Goal: Use online tool/utility: Utilize a website feature to perform a specific function

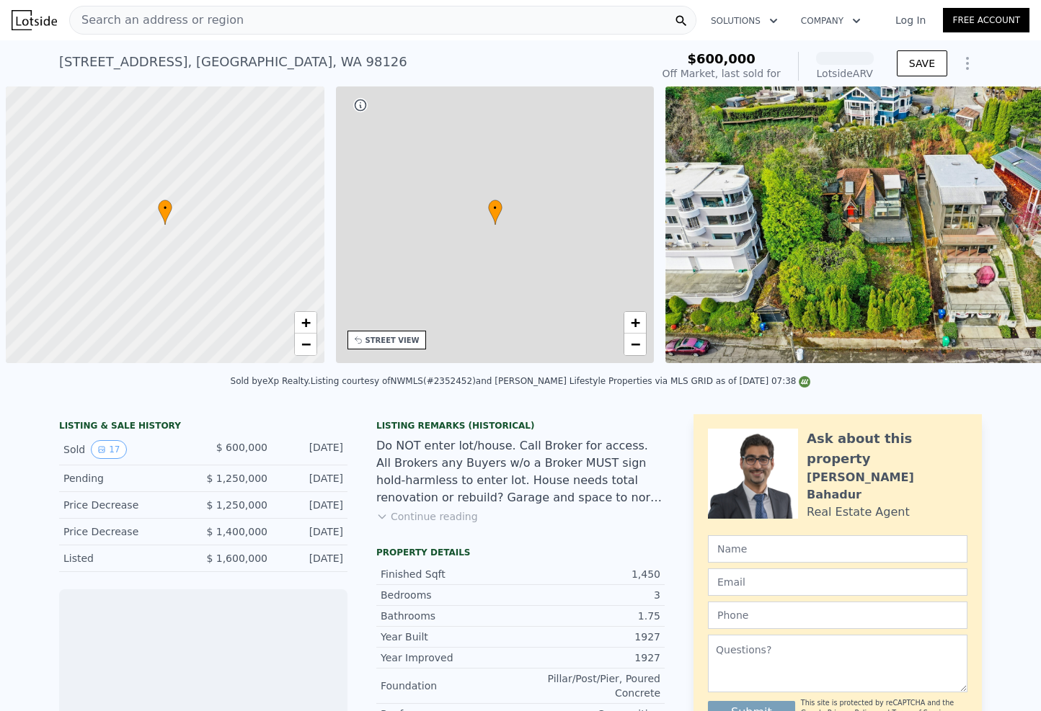
scroll to position [0, 6]
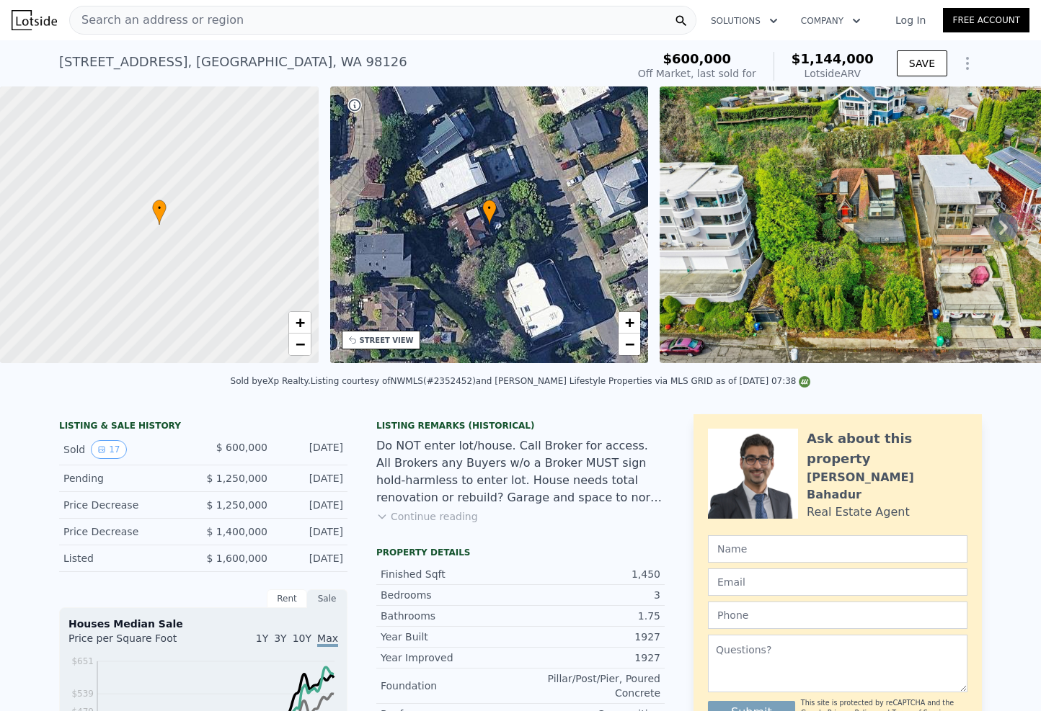
click at [955, 52] on button "Show Options" at bounding box center [967, 63] width 29 height 29
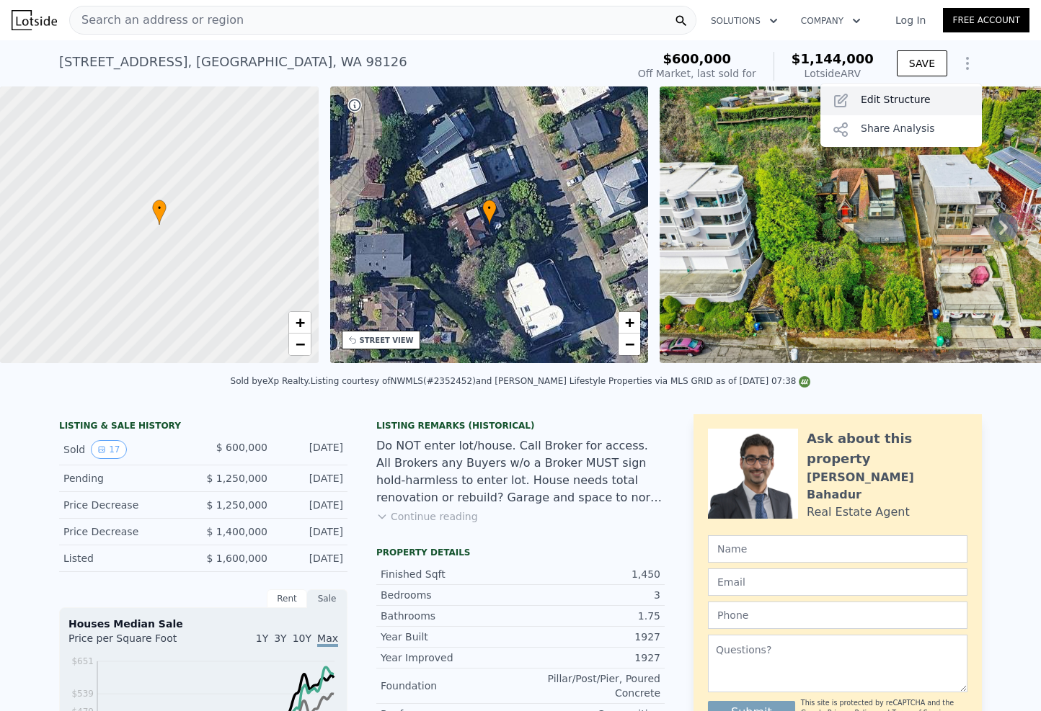
click at [917, 99] on div "Edit Structure" at bounding box center [900, 100] width 161 height 29
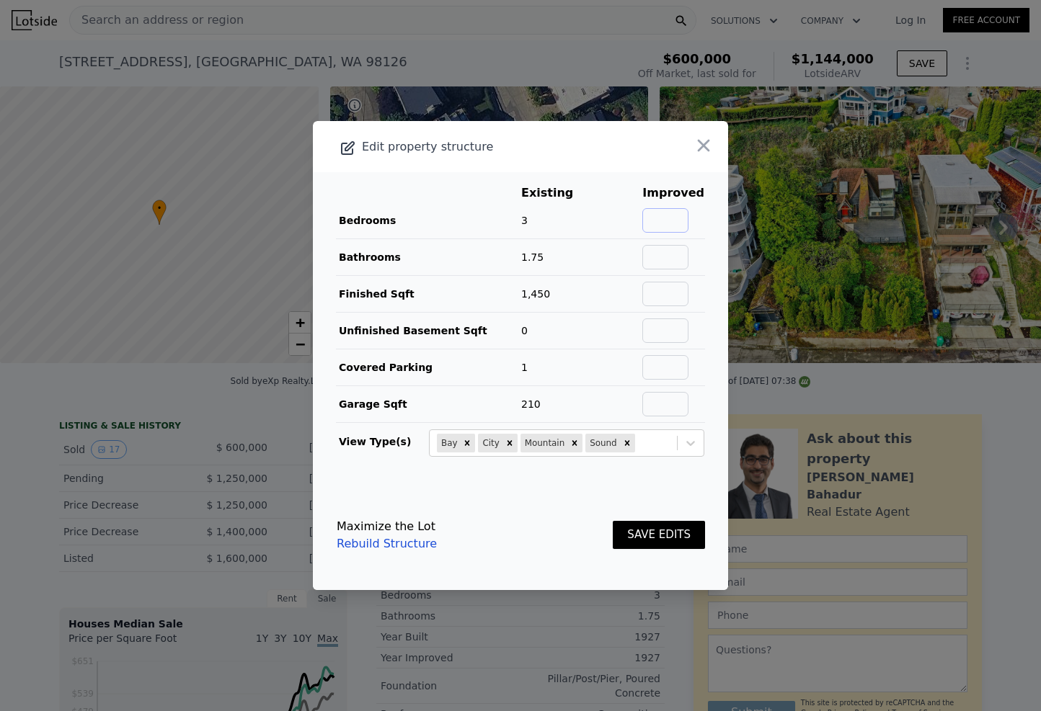
click at [651, 223] on input "text" at bounding box center [665, 220] width 46 height 24
type input "4"
click at [658, 251] on input "text" at bounding box center [665, 257] width 46 height 24
type input "3"
click at [618, 251] on td "71%" at bounding box center [618, 257] width 46 height 37
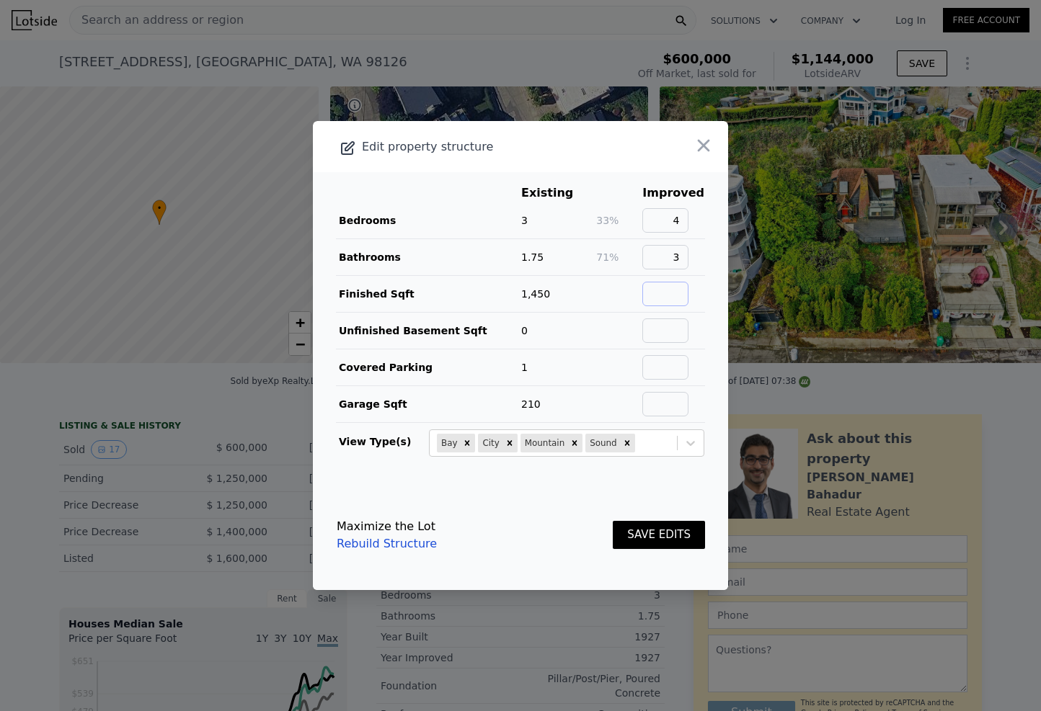
click at [659, 290] on input "text" at bounding box center [665, 294] width 46 height 24
type input "2180"
click at [569, 337] on td "0" at bounding box center [557, 331] width 75 height 37
click at [654, 394] on input "text" at bounding box center [665, 404] width 46 height 24
click at [591, 410] on tr "Garage Sqft 210" at bounding box center [520, 404] width 369 height 37
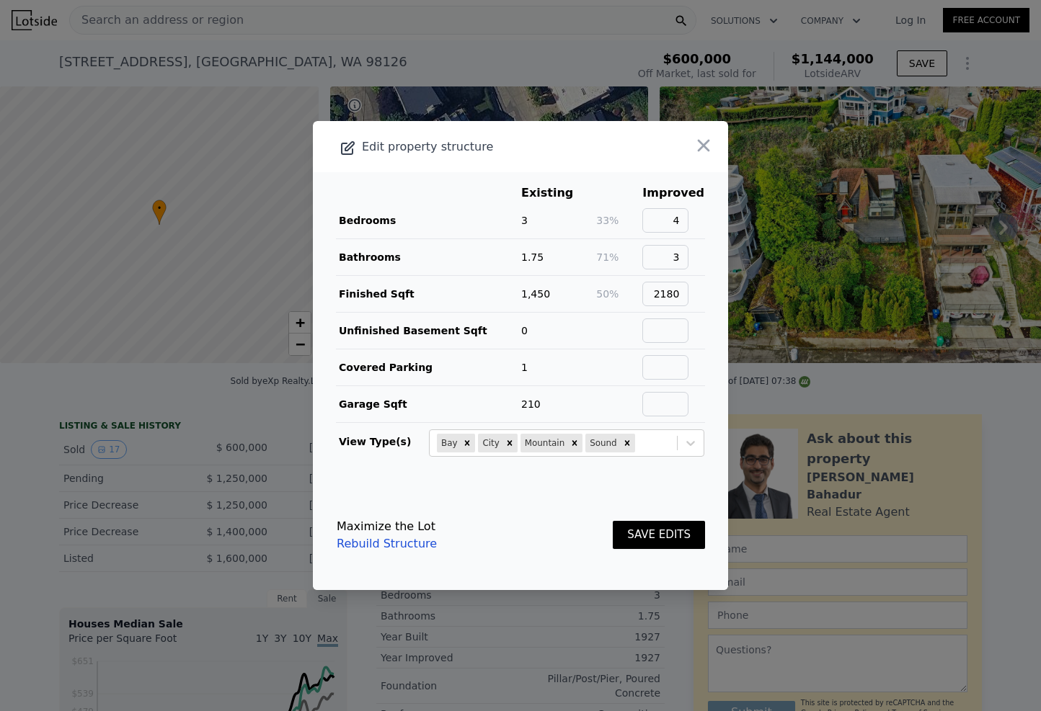
click at [649, 528] on button "SAVE EDITS" at bounding box center [658, 535] width 92 height 28
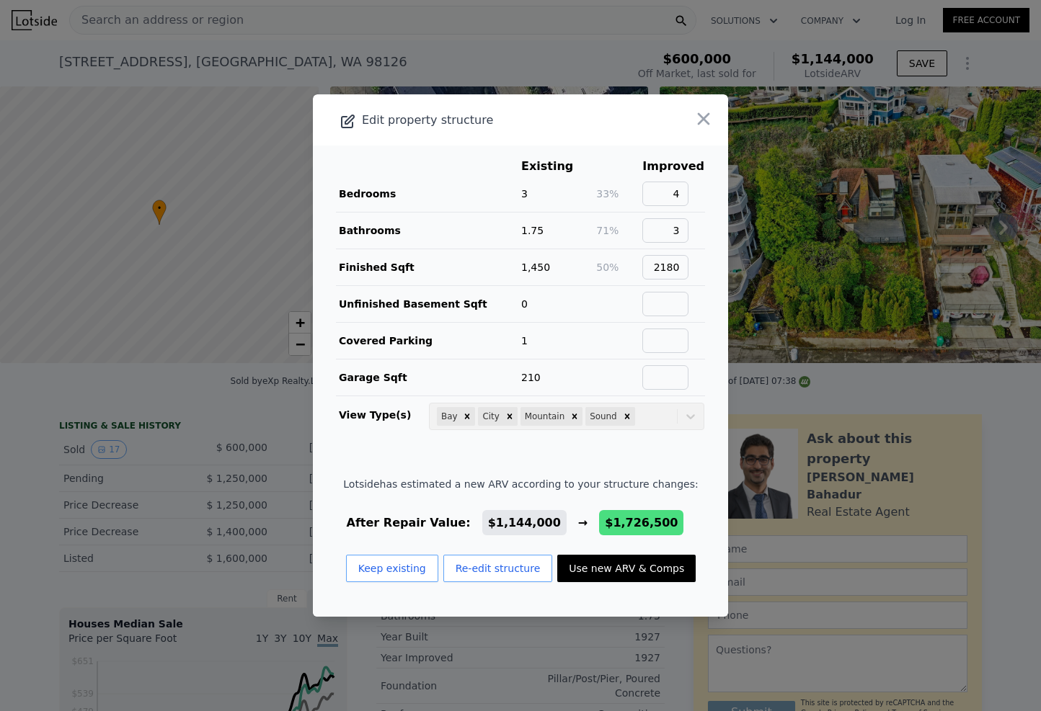
click at [608, 571] on button "Use new ARV & Comps" at bounding box center [626, 568] width 138 height 27
type input "3.25"
type input "1970"
type input "2939"
type input "4420"
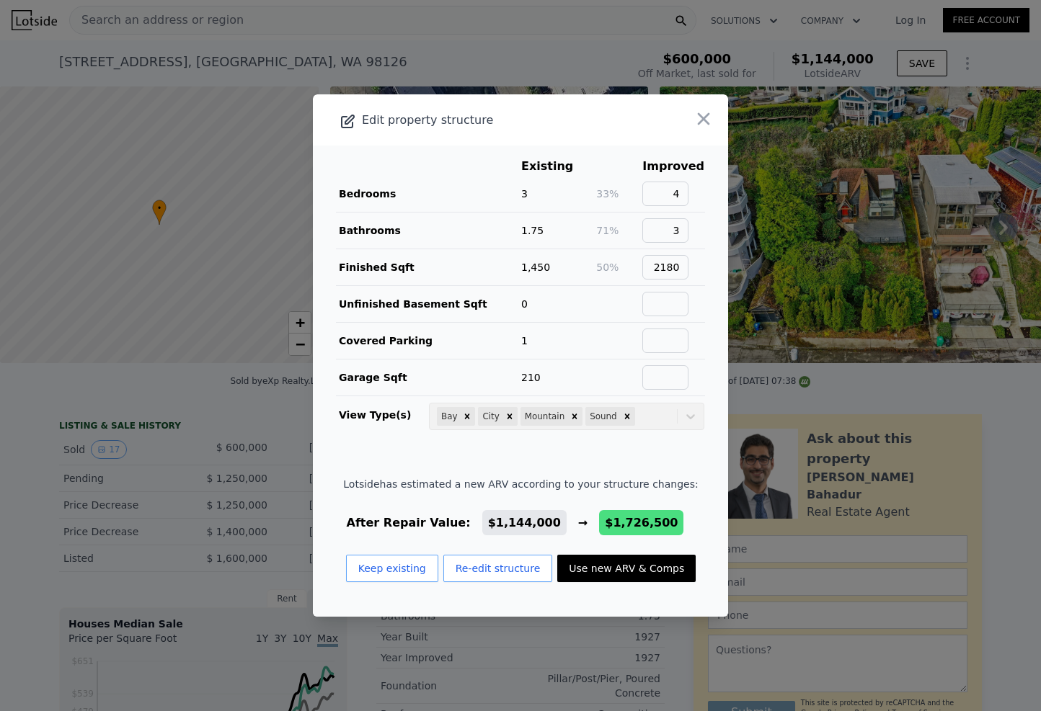
type input "8722"
checkbox input "false"
type input "$ 1,726,500"
type input "$ 951,177"
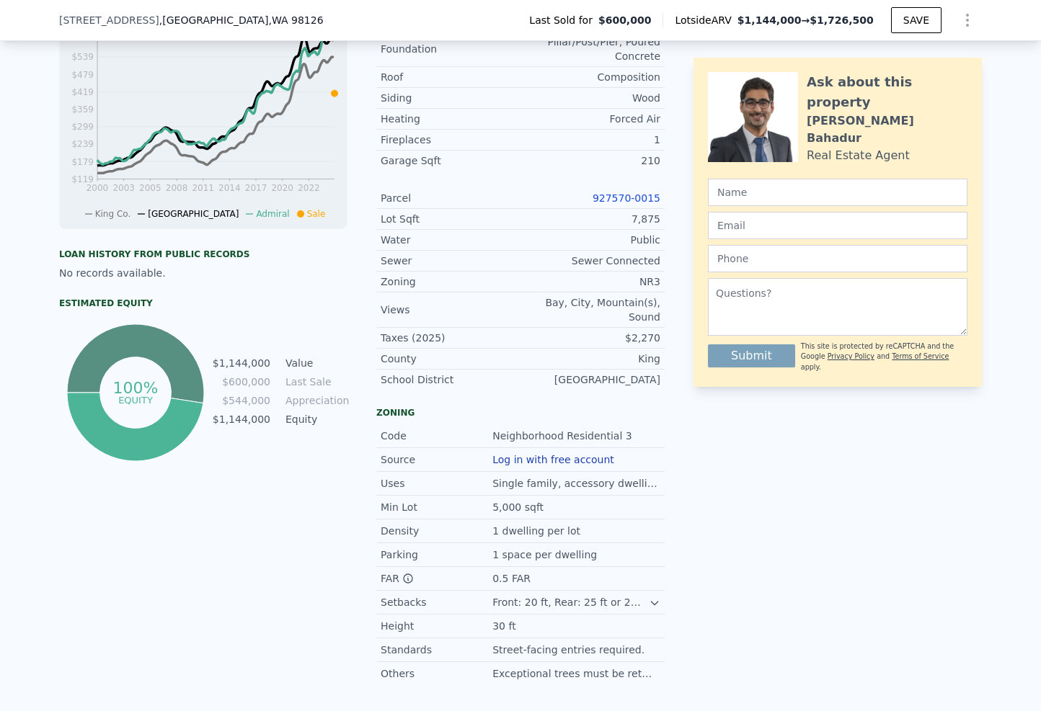
scroll to position [618, 0]
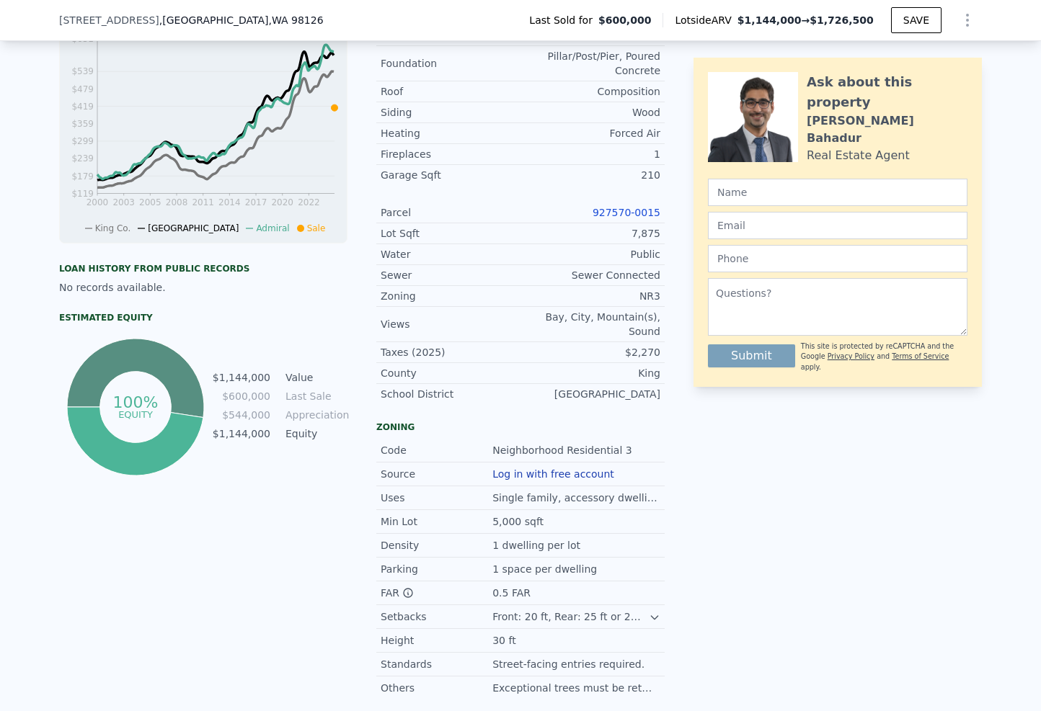
click at [628, 213] on link "927570-0015" at bounding box center [626, 213] width 68 height 12
type input "2"
type input "1320"
type input "2020"
type input "5000"
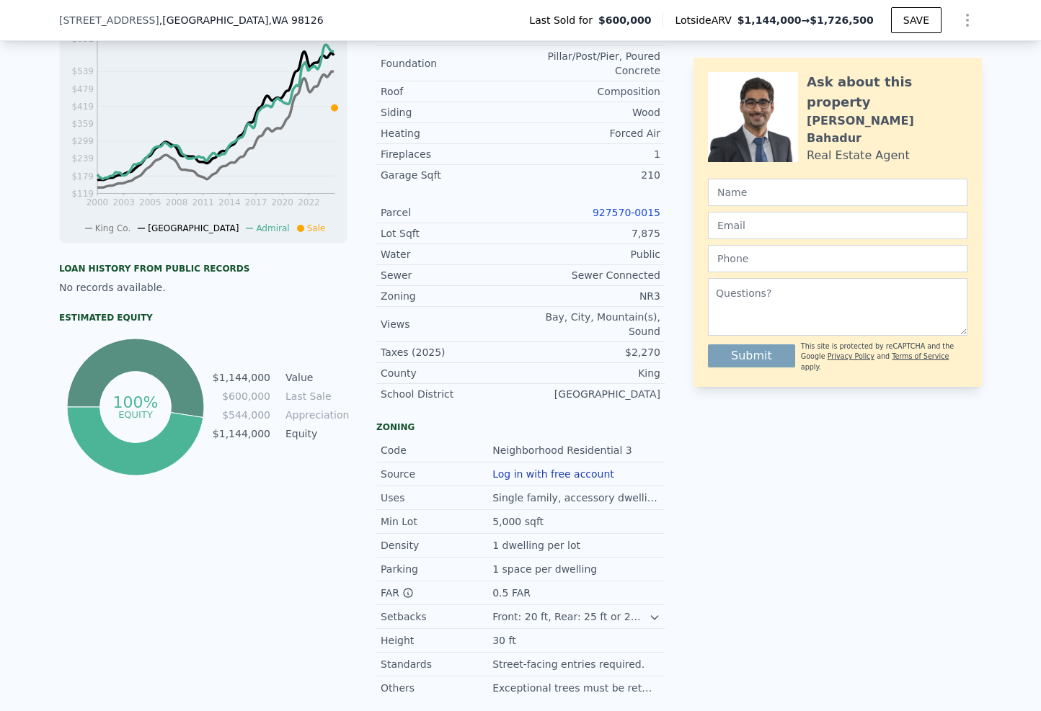
type input "7653"
checkbox input "true"
type input "$ 1,144,000"
type input "$ 411,471"
checkbox input "true"
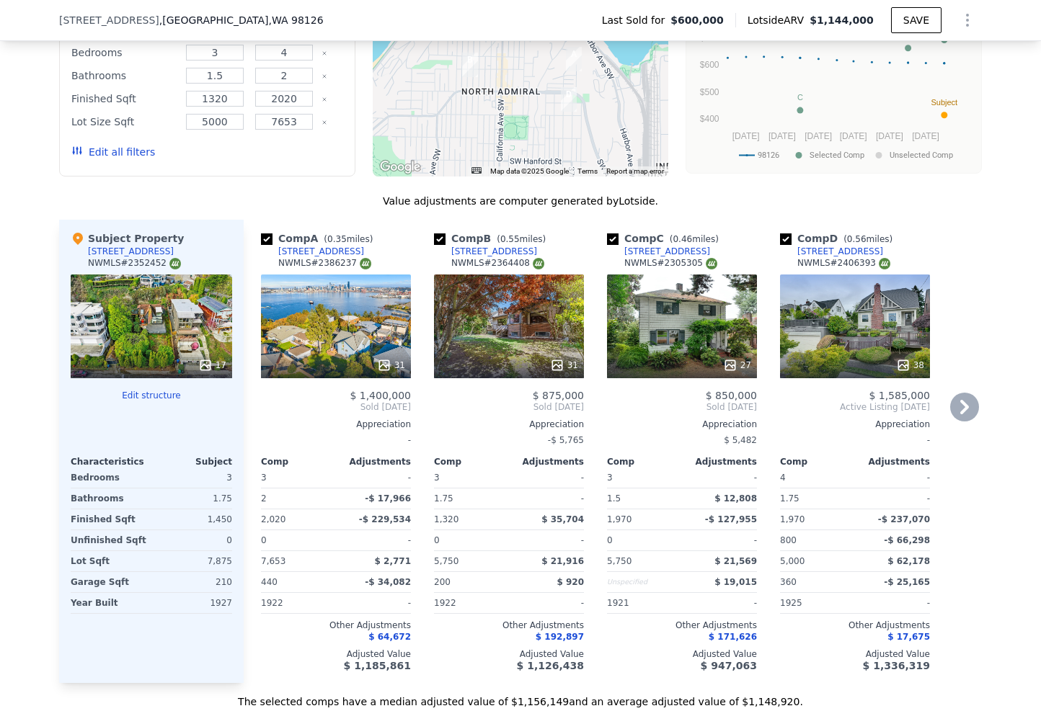
scroll to position [1607, 0]
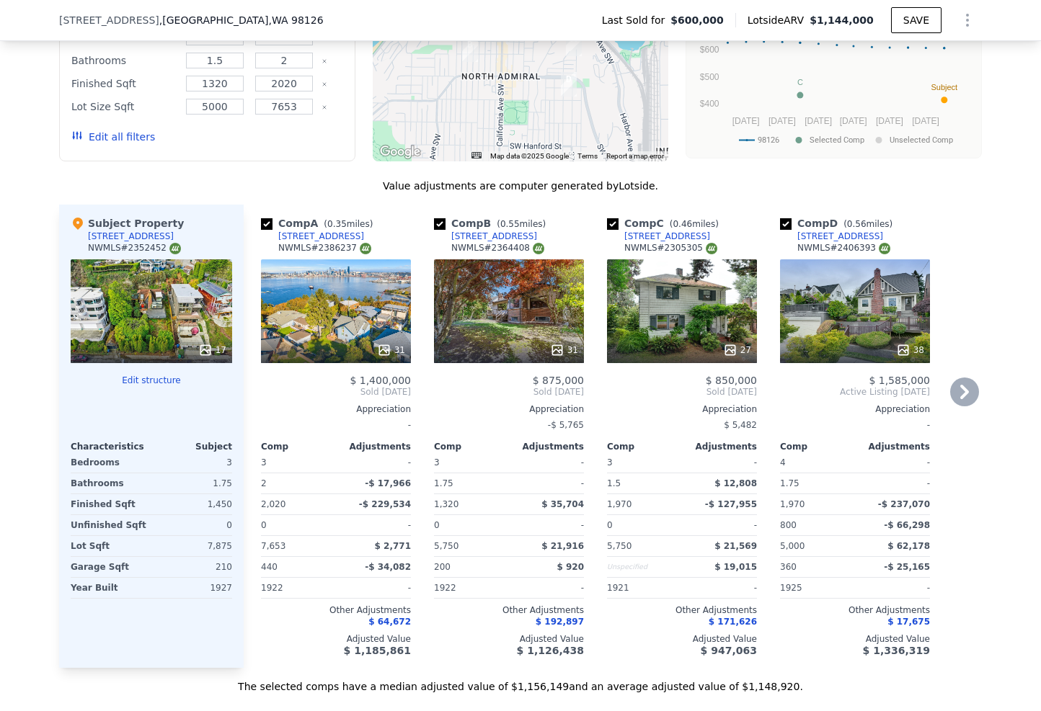
click at [439, 218] on input "checkbox" at bounding box center [440, 224] width 12 height 12
checkbox input "false"
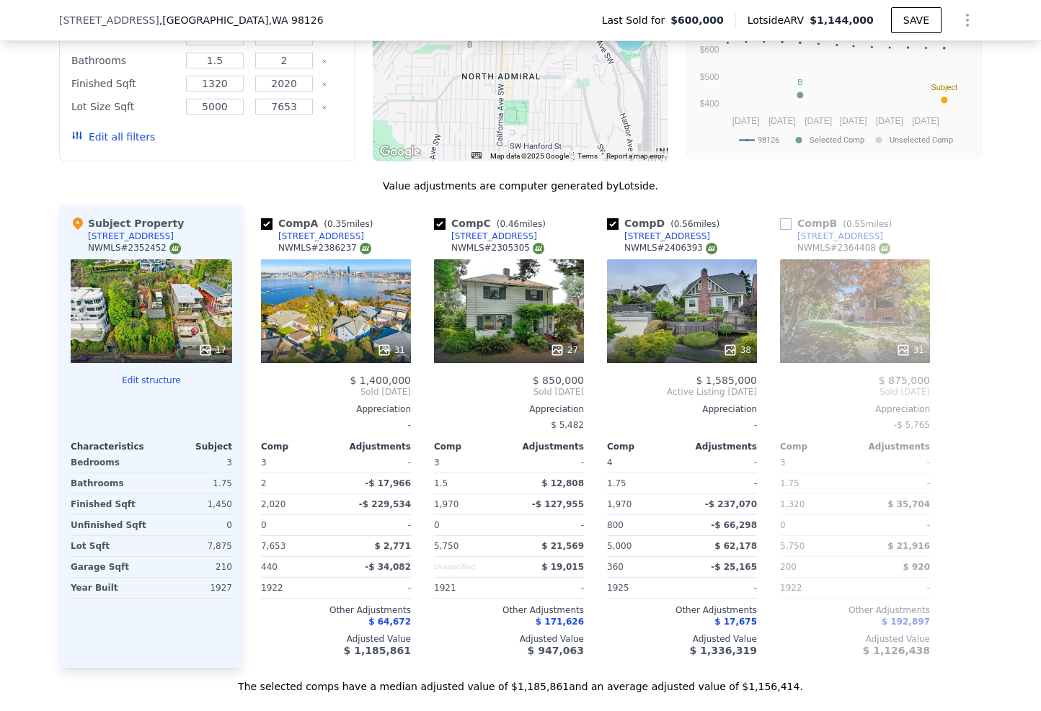
scroll to position [0, 0]
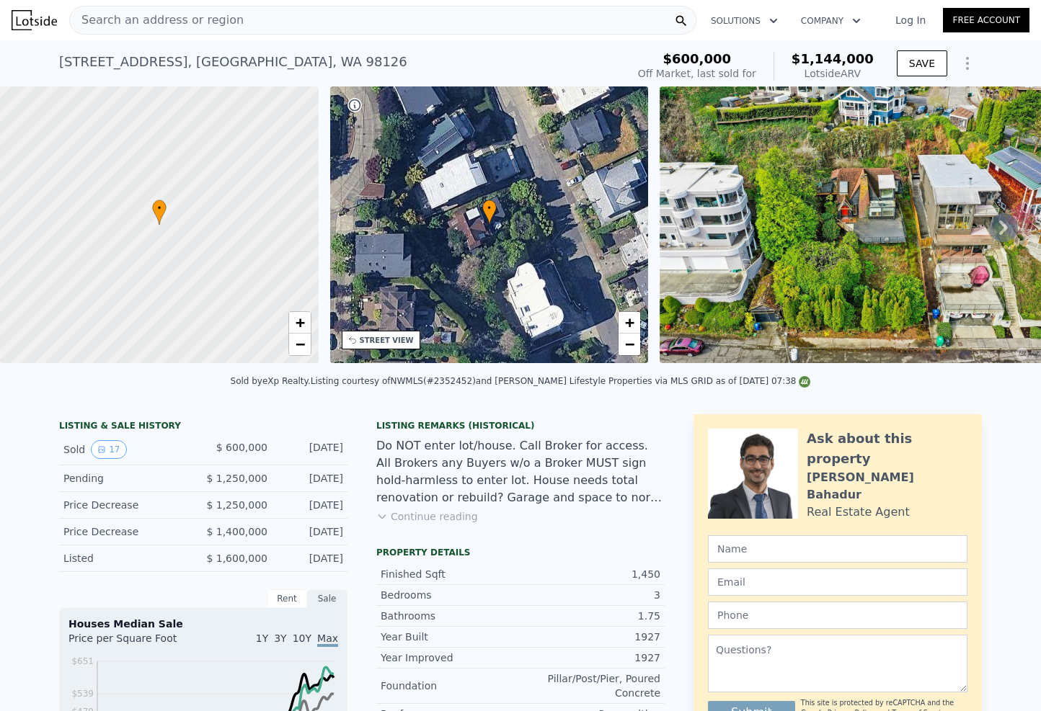
click at [958, 61] on icon "Show Options" at bounding box center [966, 63] width 17 height 17
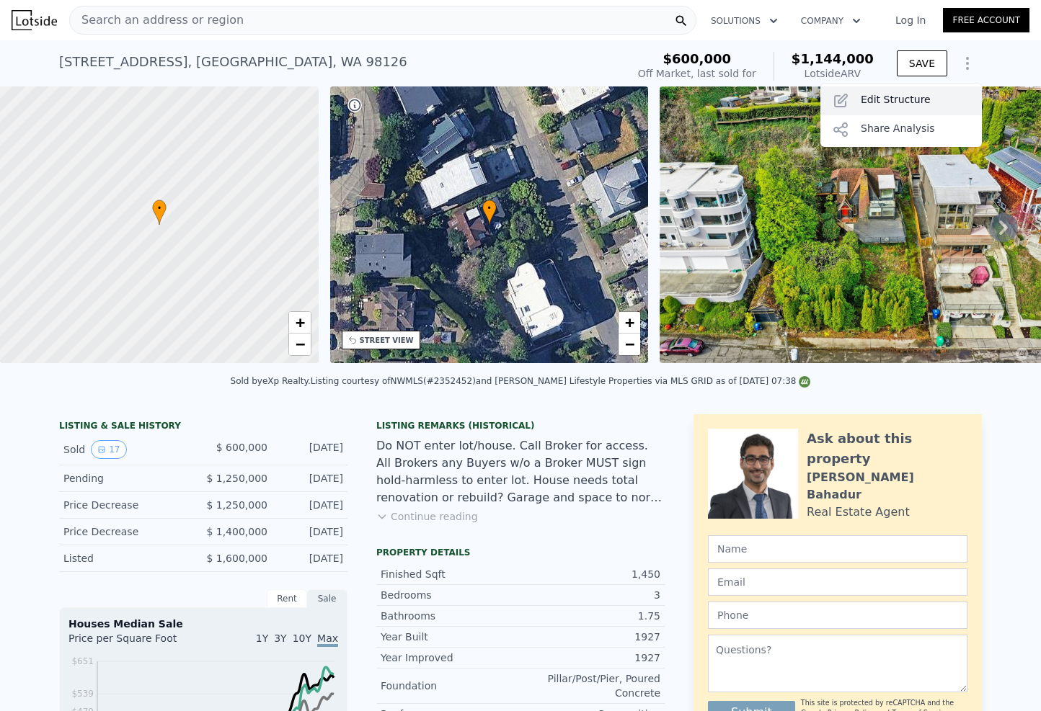
click at [927, 92] on div "Edit Structure" at bounding box center [900, 100] width 161 height 29
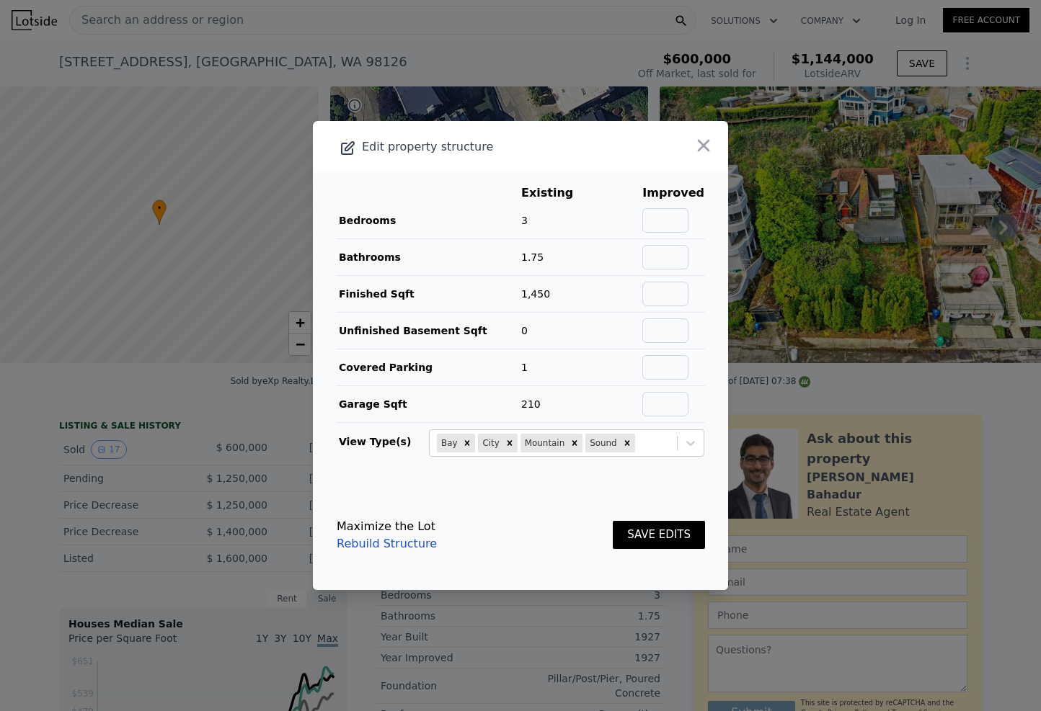
click at [707, 289] on main "Existing Improved Bedrooms 3 Bathrooms 1.75 Finished Sqft 1,450 Unfinished Base…" at bounding box center [520, 326] width 415 height 308
click at [641, 290] on td at bounding box center [672, 294] width 63 height 37
click at [646, 293] on input "text" at bounding box center [665, 294] width 46 height 24
type input "2180"
click at [668, 228] on input "text" at bounding box center [665, 220] width 46 height 24
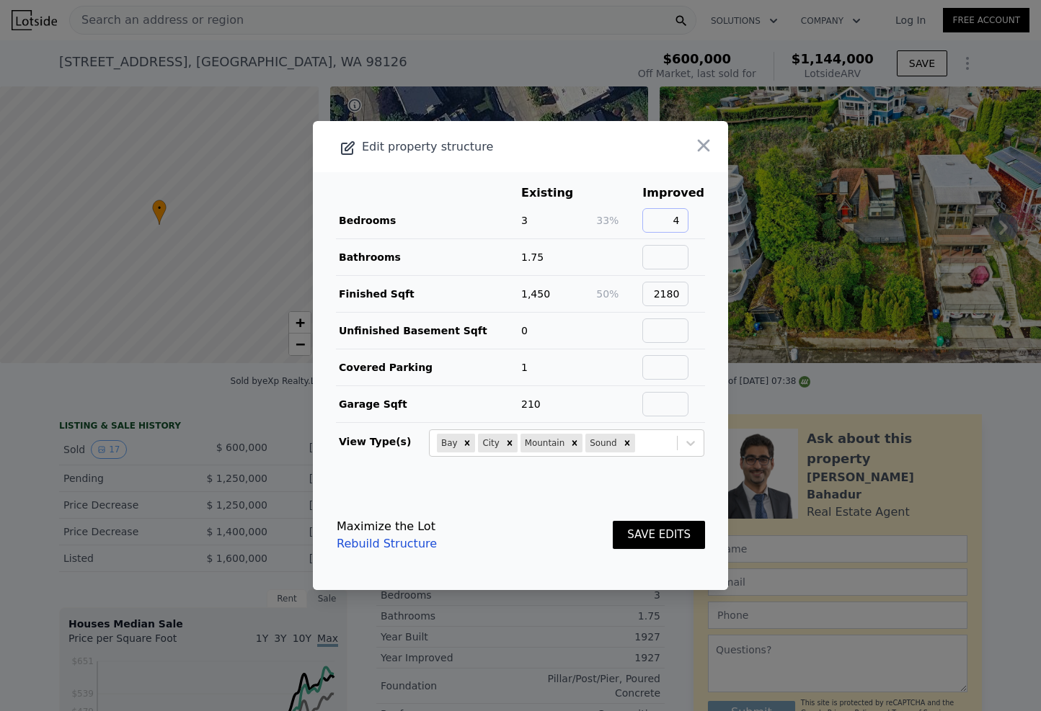
type input "4"
click at [676, 255] on input "text" at bounding box center [665, 257] width 46 height 24
type input "3"
click at [602, 251] on span "71%" at bounding box center [607, 257] width 22 height 12
click at [661, 526] on button "SAVE EDITS" at bounding box center [658, 535] width 92 height 28
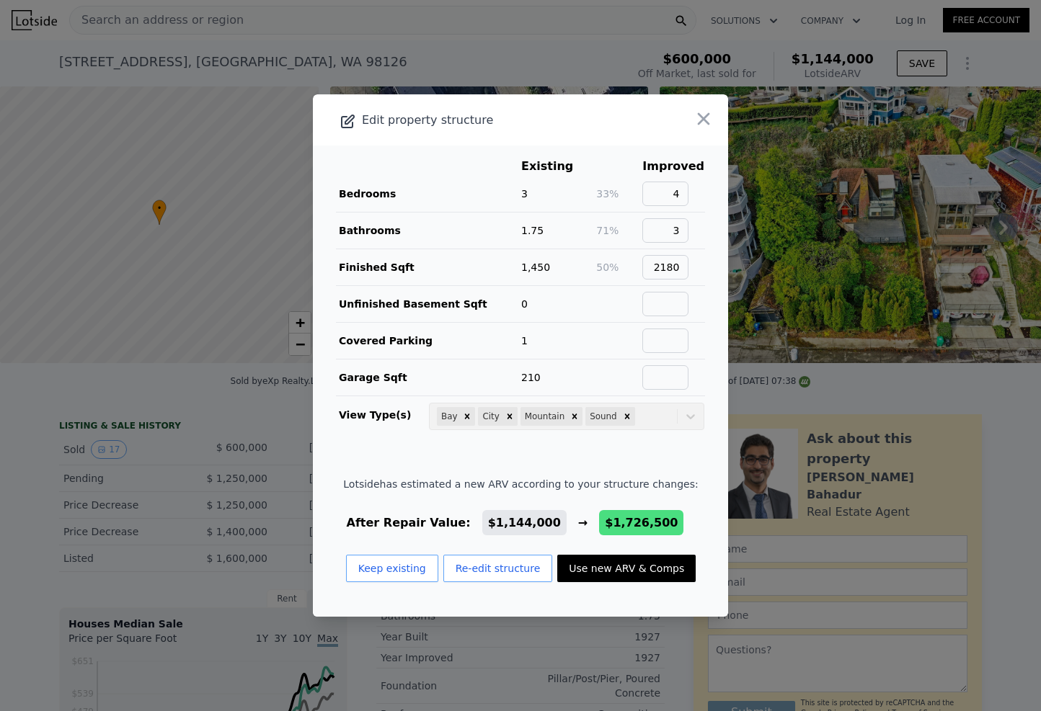
click at [590, 571] on button "Use new ARV & Comps" at bounding box center [626, 568] width 138 height 27
type input "3.25"
type input "1970"
type input "2939"
type input "4420"
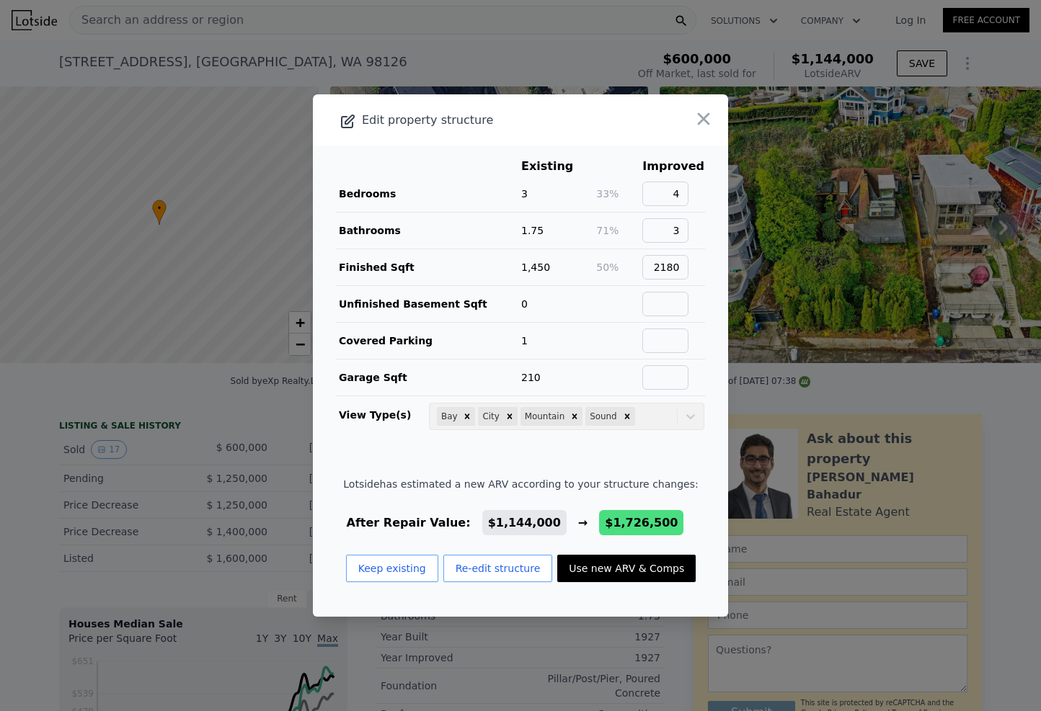
type input "8722"
type input "$ 1,726,500"
type input "$ 951,177"
checkbox input "false"
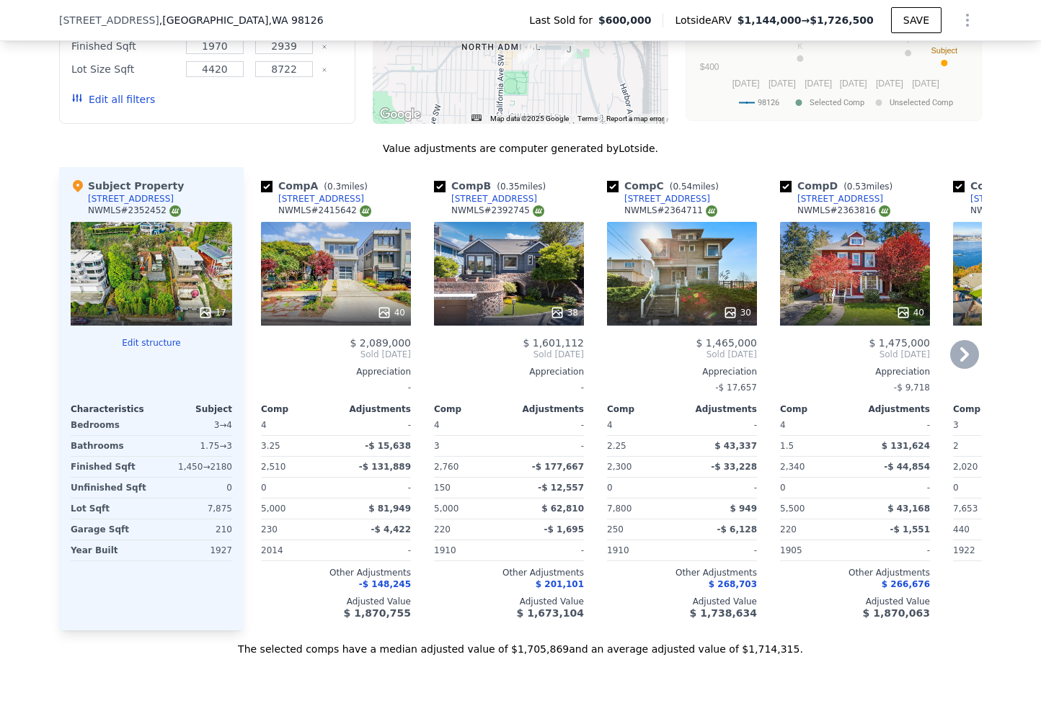
scroll to position [1637, 0]
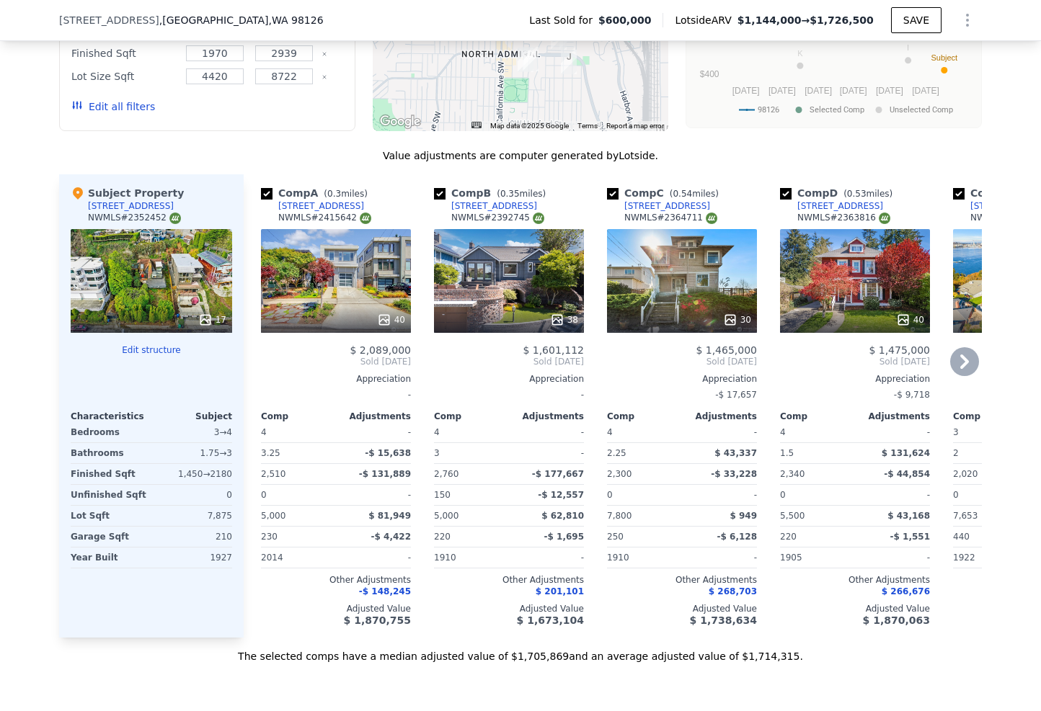
click at [265, 188] on input "checkbox" at bounding box center [267, 194] width 12 height 12
checkbox input "false"
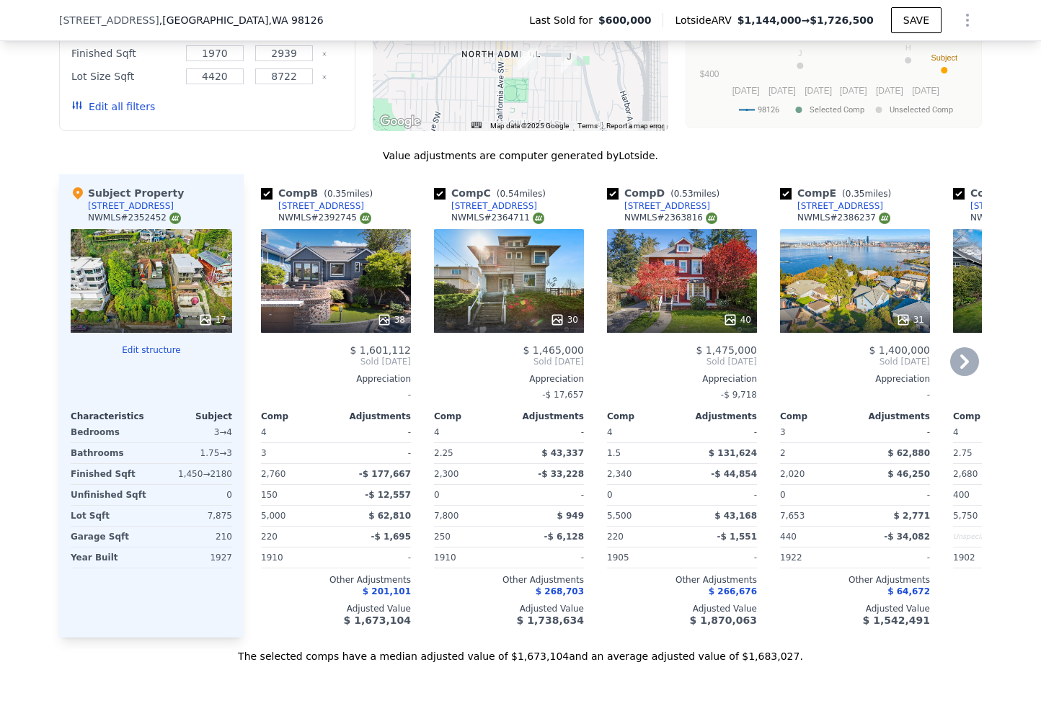
click at [265, 188] on input "checkbox" at bounding box center [267, 194] width 12 height 12
checkbox input "false"
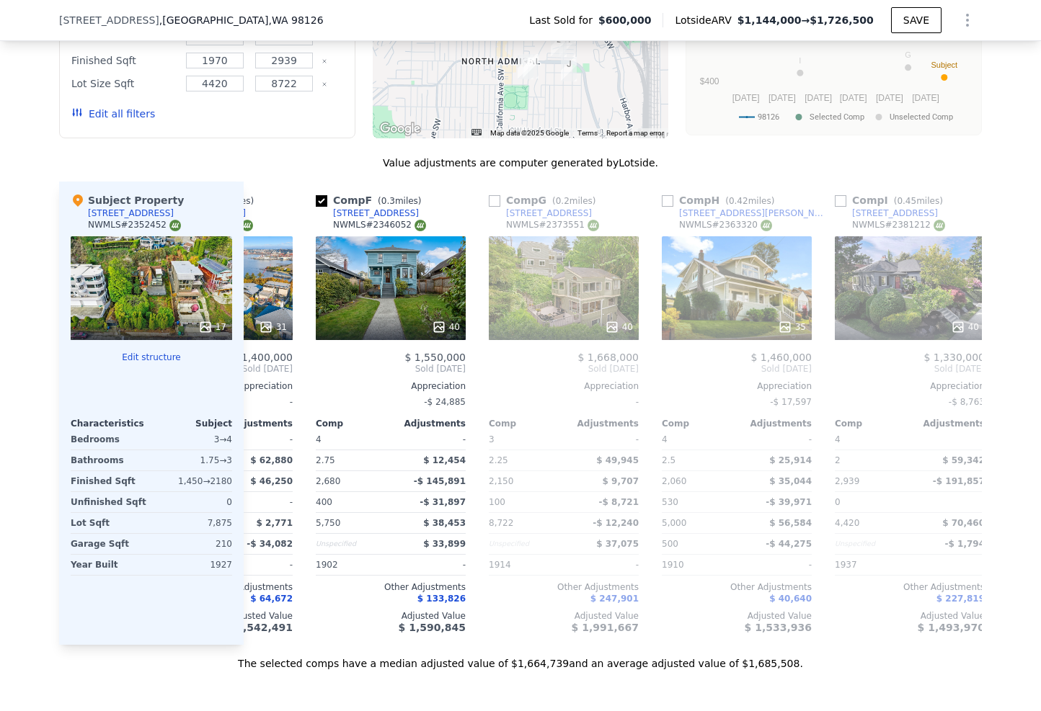
scroll to position [0, 469]
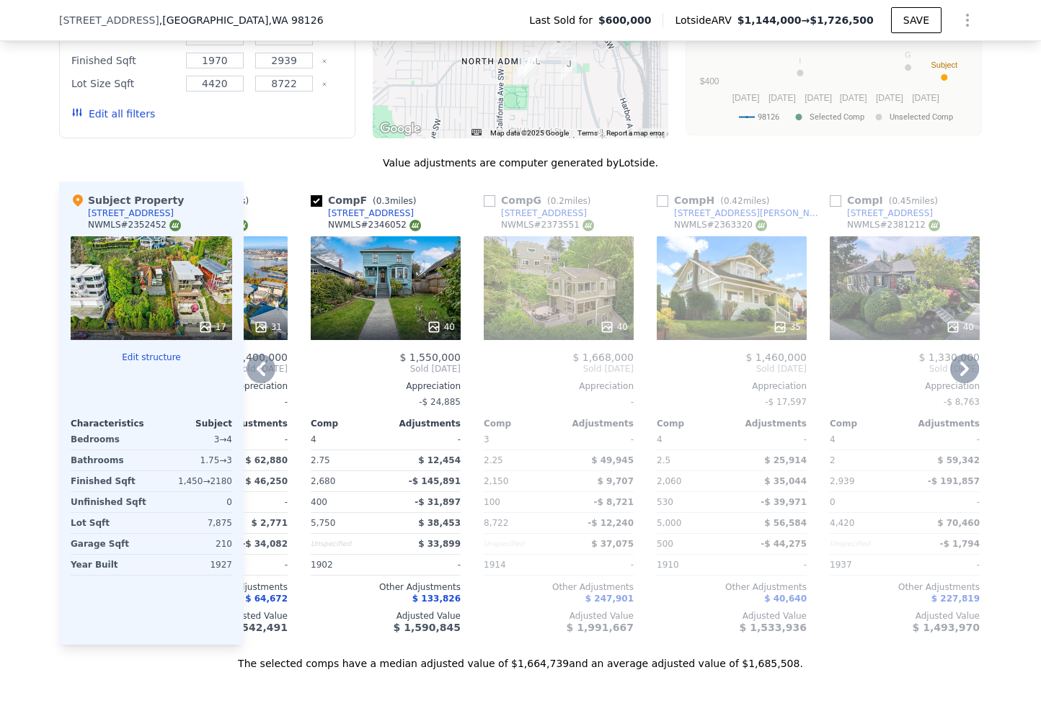
click at [538, 630] on div "Comp G ( 0.2 miles) [STREET_ADDRESS] # 2373551 40 $ 1,668,000 Sold [DATE] Appre…" at bounding box center [558, 413] width 161 height 463
click at [538, 638] on div "Comp C ( 0.54 miles) [STREET_ADDRESS] # 2364711 30 $ 1,465,000 Sold [DATE] Appr…" at bounding box center [613, 413] width 738 height 463
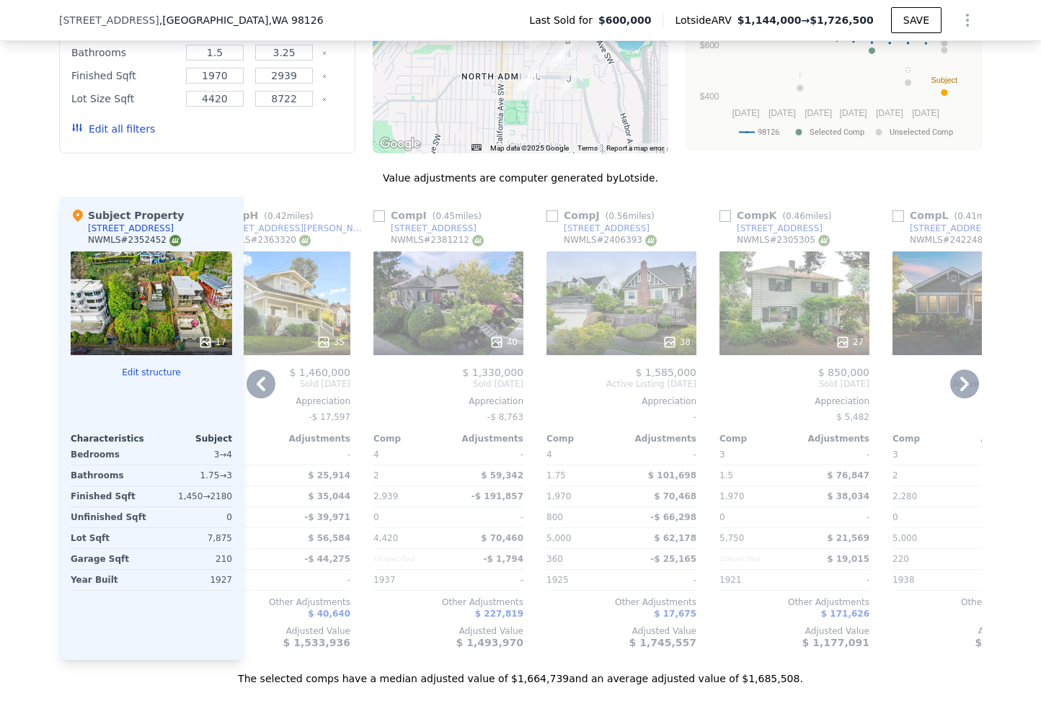
scroll to position [1474, 0]
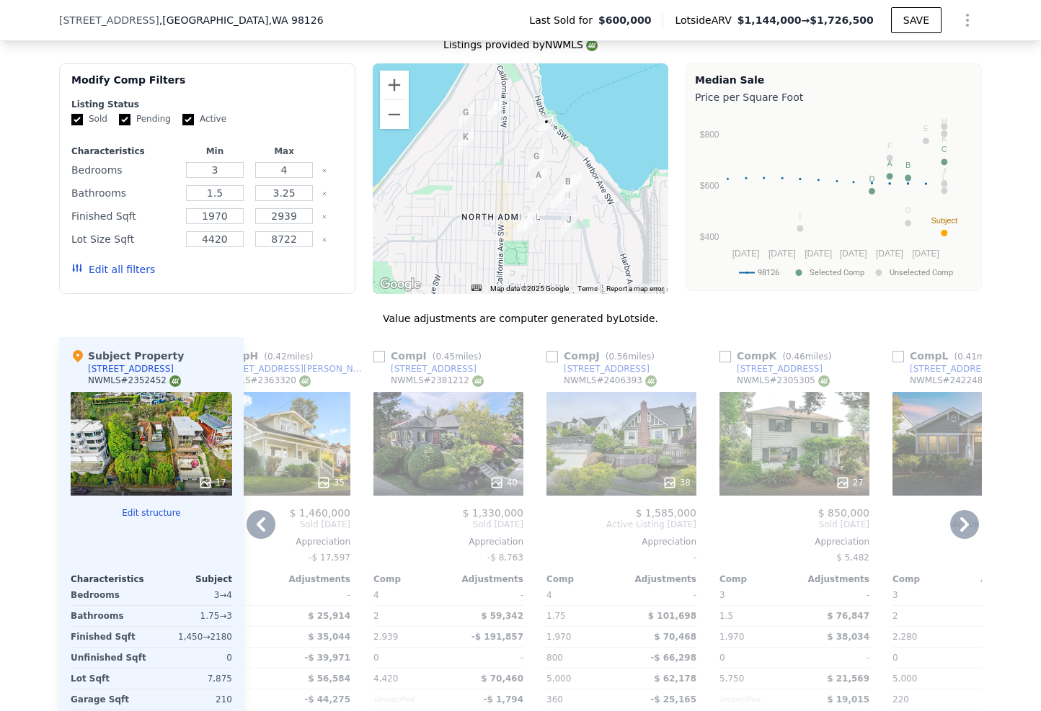
click at [614, 427] on div "38" at bounding box center [621, 444] width 150 height 104
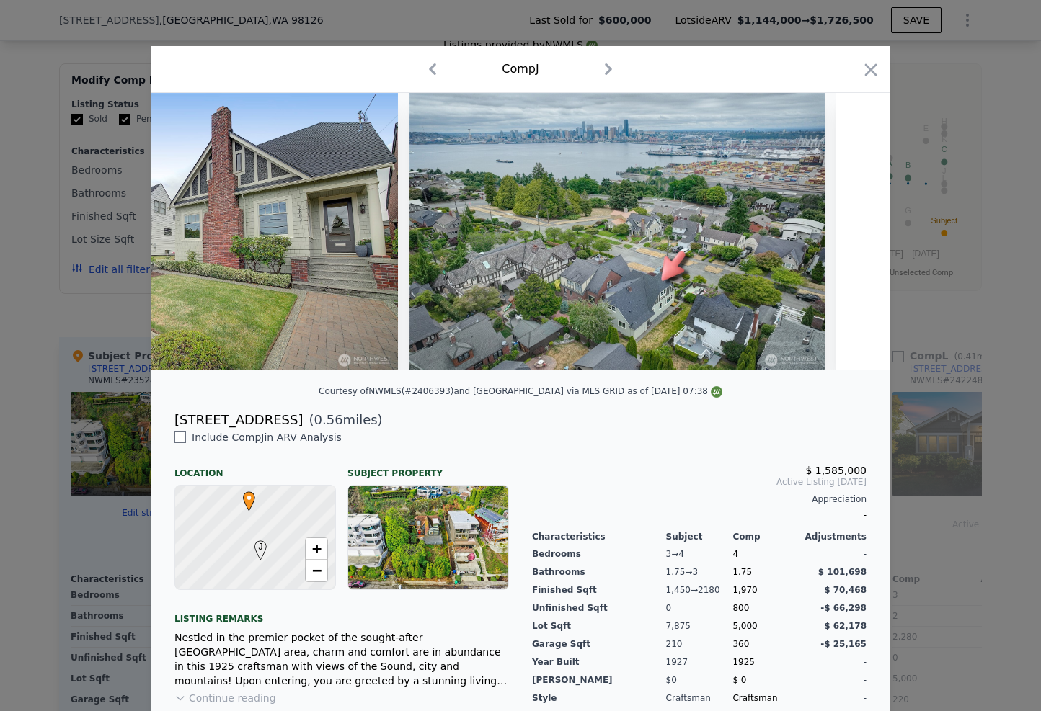
scroll to position [0, 15868]
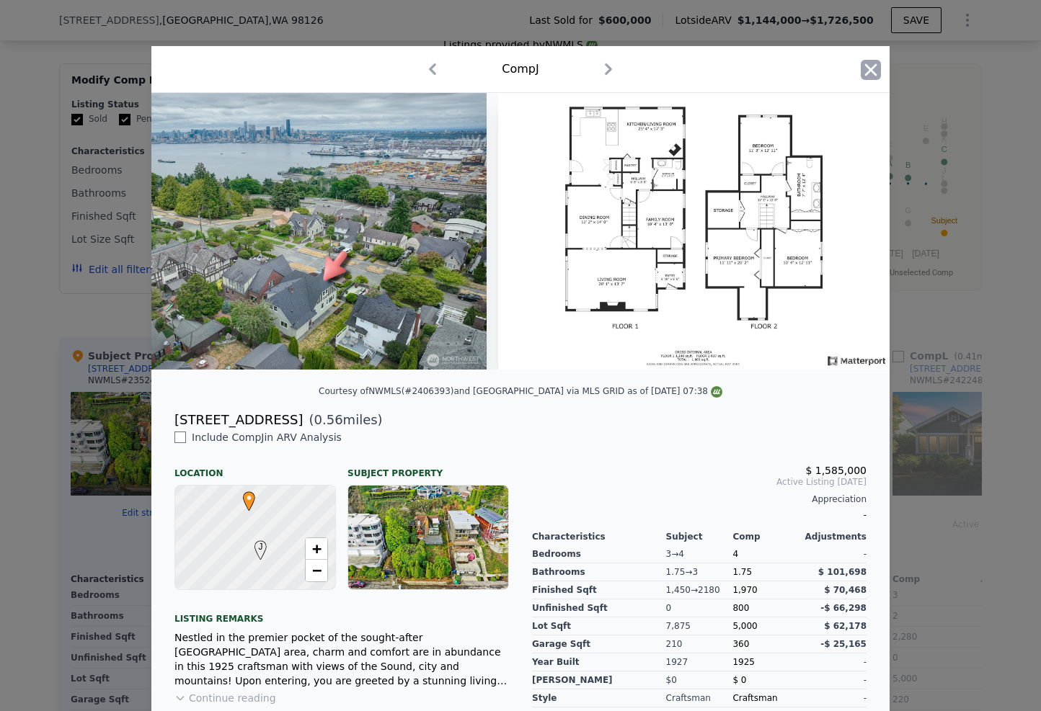
click at [870, 60] on icon "button" at bounding box center [870, 70] width 20 height 20
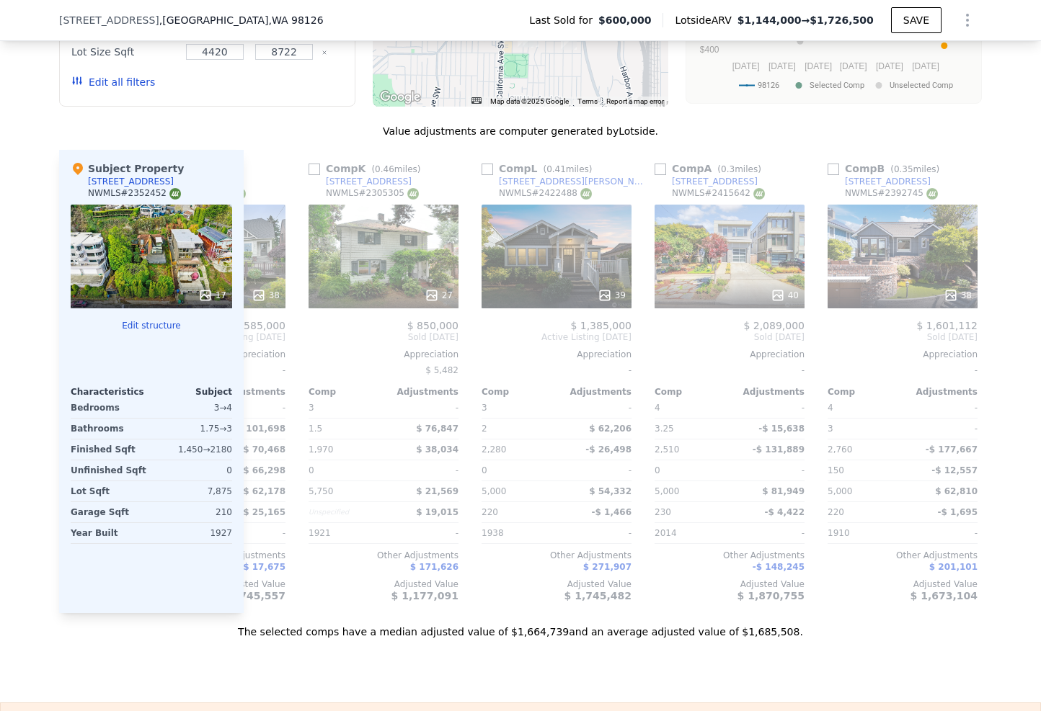
scroll to position [0, 1372]
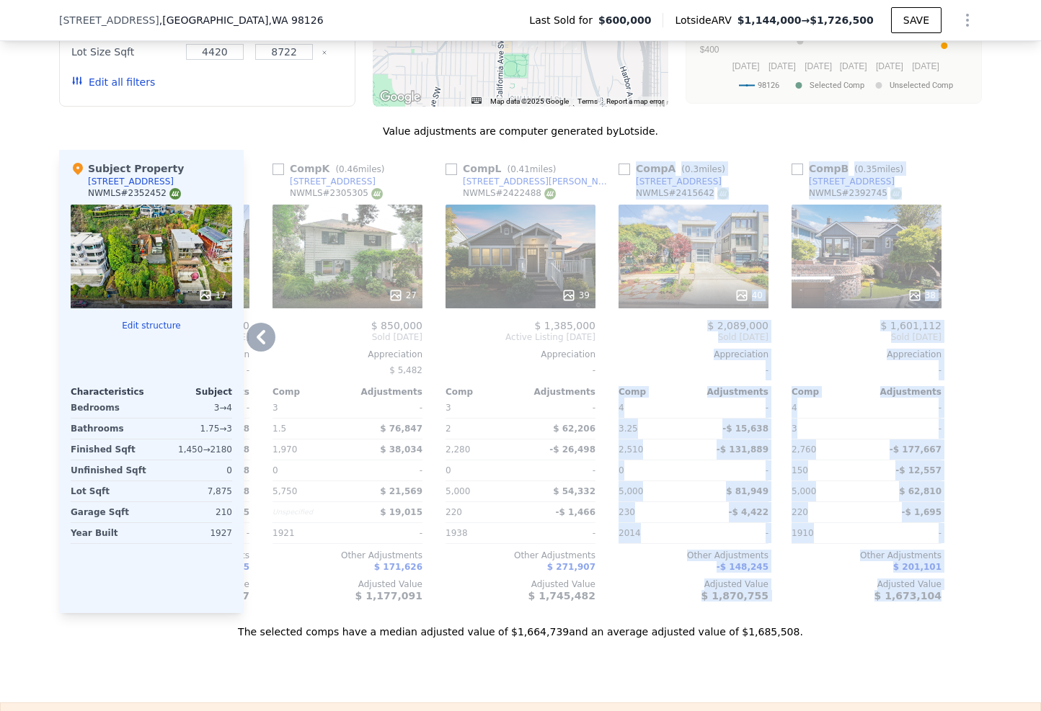
drag, startPoint x: 775, startPoint y: 600, endPoint x: 502, endPoint y: 606, distance: 273.2
click at [476, 605] on div "Comp C ( 0.54 miles) [STREET_ADDRESS] # 2364711 30 $ 1,465,000 Sold [DATE] Appr…" at bounding box center [613, 381] width 738 height 463
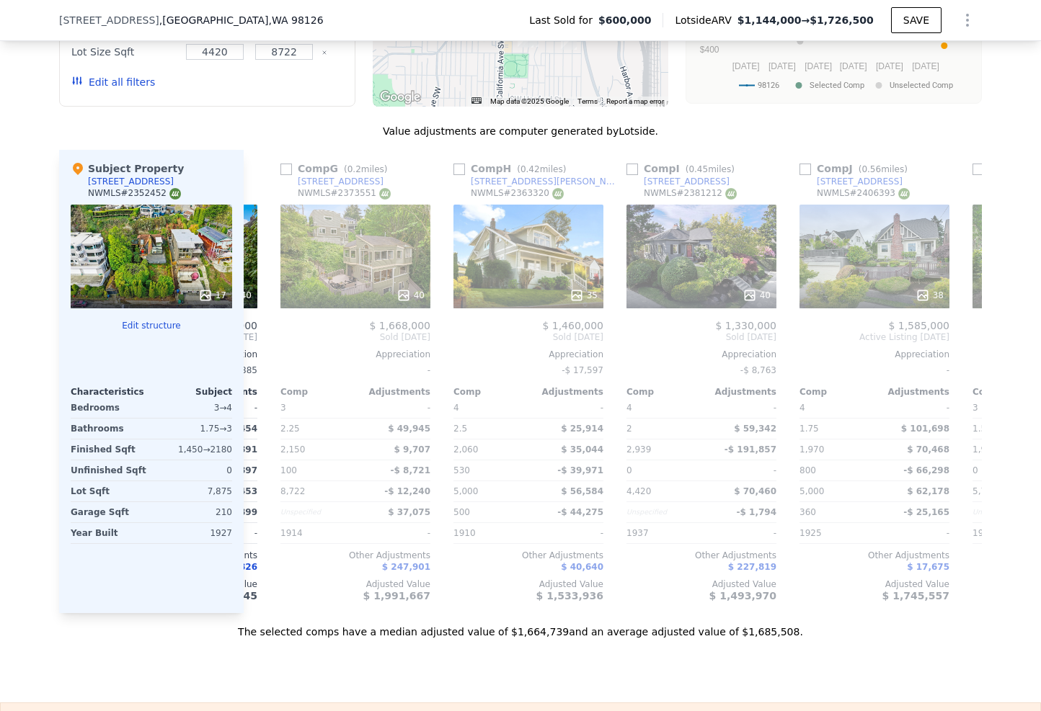
scroll to position [0, 0]
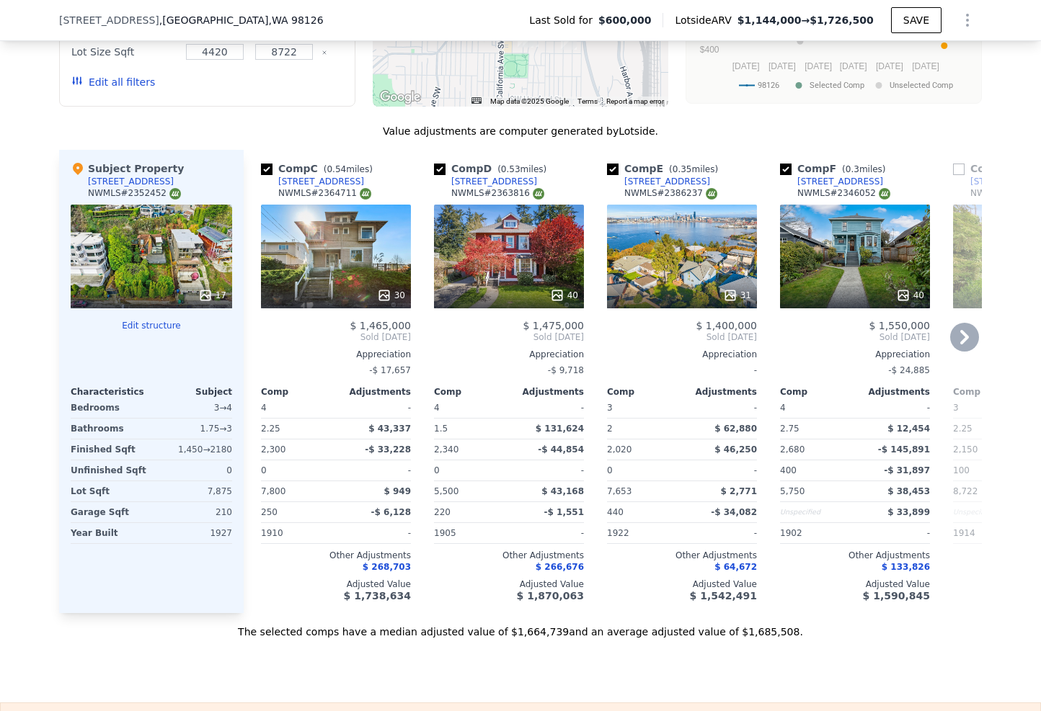
click at [342, 242] on div "30" at bounding box center [336, 257] width 150 height 104
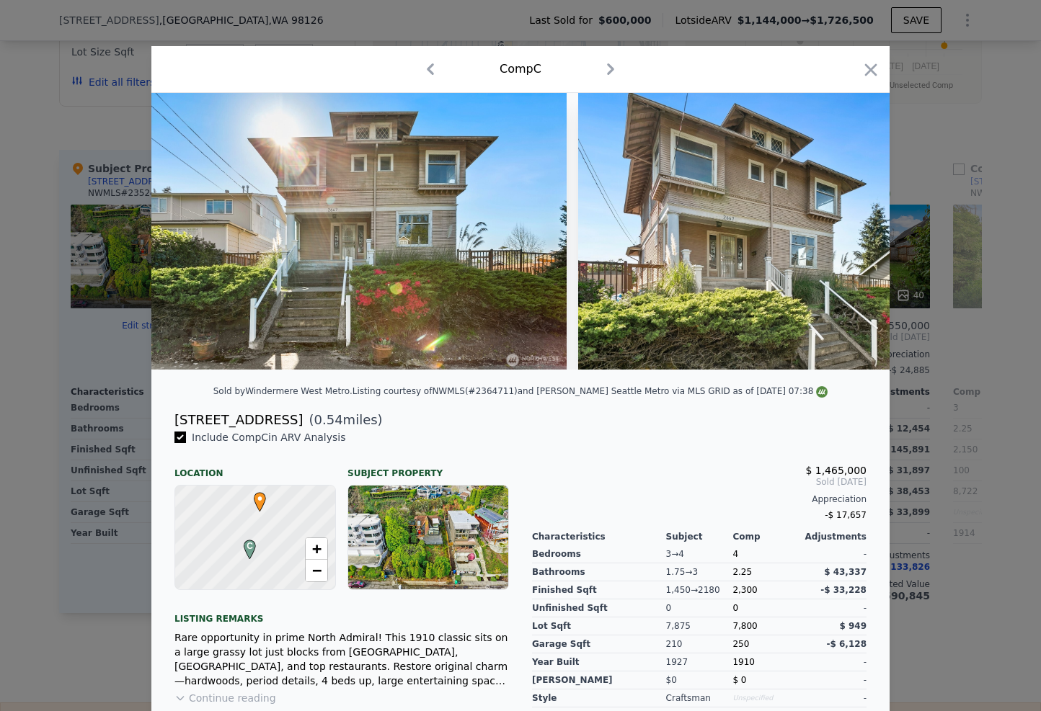
drag, startPoint x: 170, startPoint y: 431, endPoint x: 289, endPoint y: 434, distance: 118.9
click at [289, 430] on div "[STREET_ADDRESS]" at bounding box center [238, 420] width 128 height 20
copy div "[STREET_ADDRESS]"
click at [877, 73] on div "Comp C" at bounding box center [520, 69] width 738 height 47
click at [872, 69] on icon "button" at bounding box center [870, 70] width 20 height 20
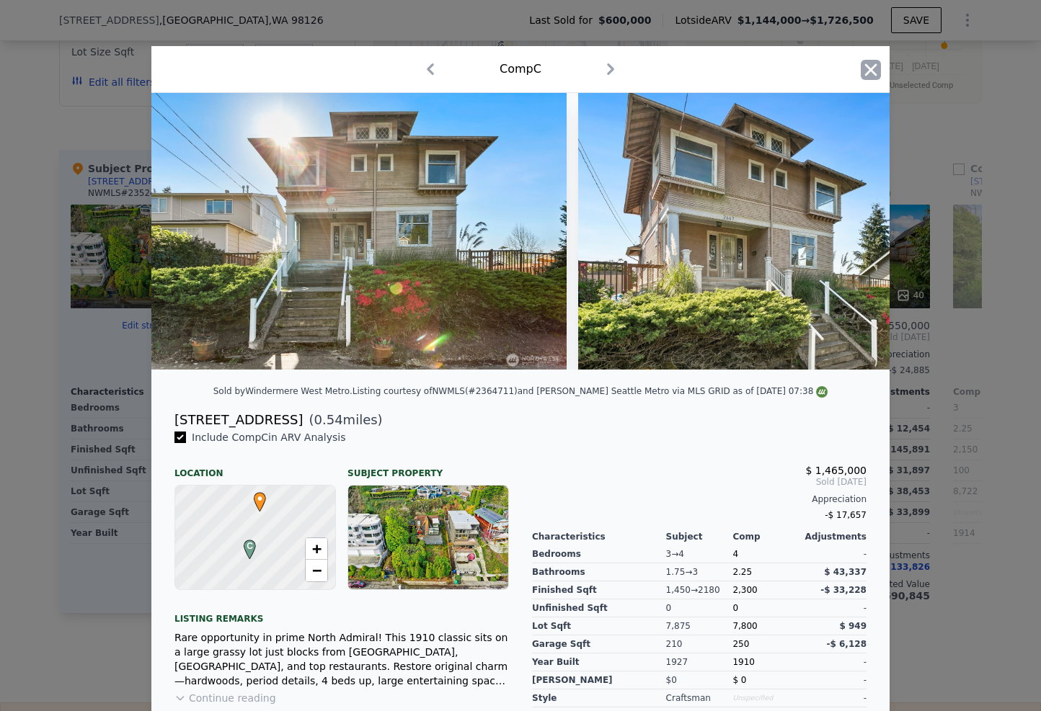
type input "2"
type input "1320"
type input "2020"
type input "5000"
type input "7653"
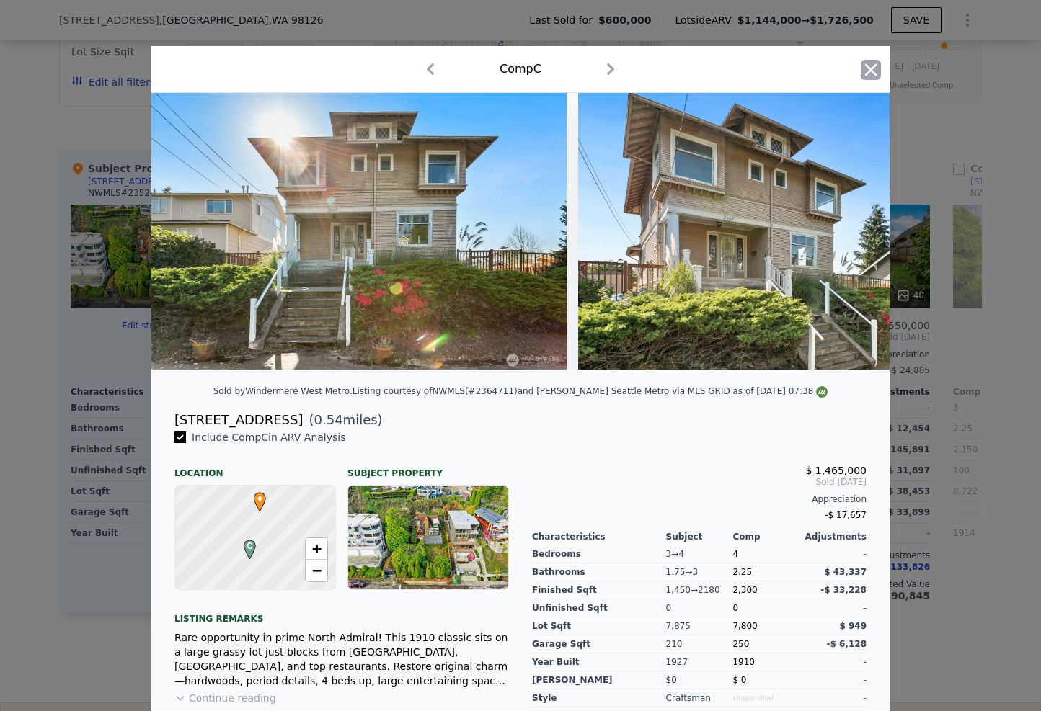
type input "$ 1,144,000"
type input "$ 411,471"
checkbox input "true"
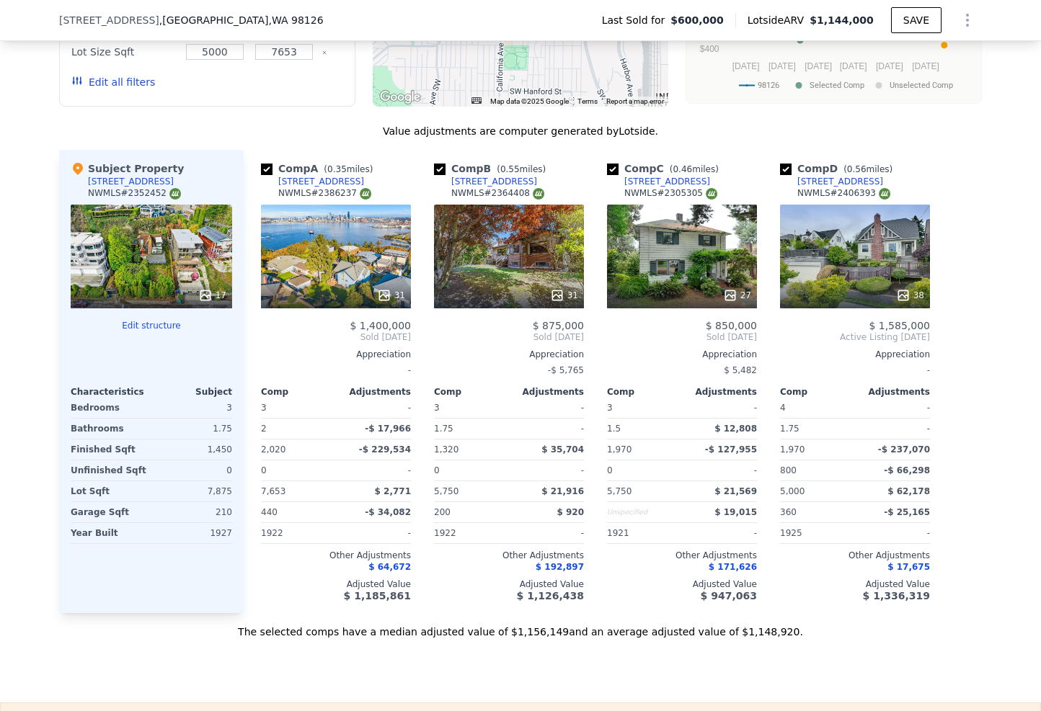
scroll to position [1669, 0]
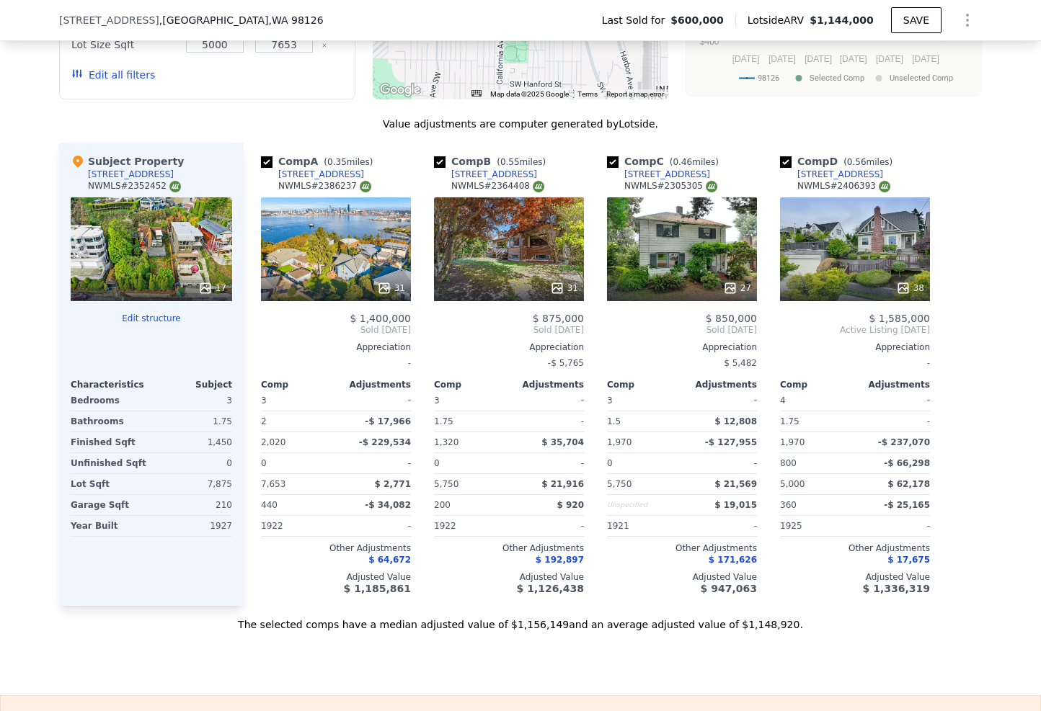
click at [346, 256] on div "31" at bounding box center [336, 249] width 150 height 104
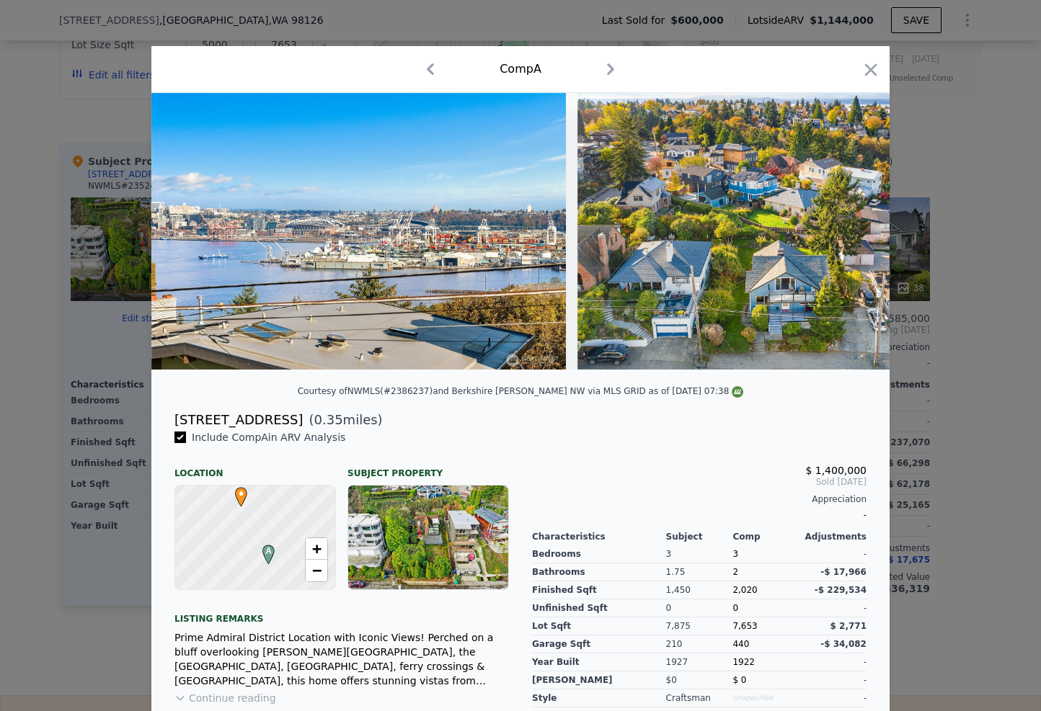
scroll to position [0, 12062]
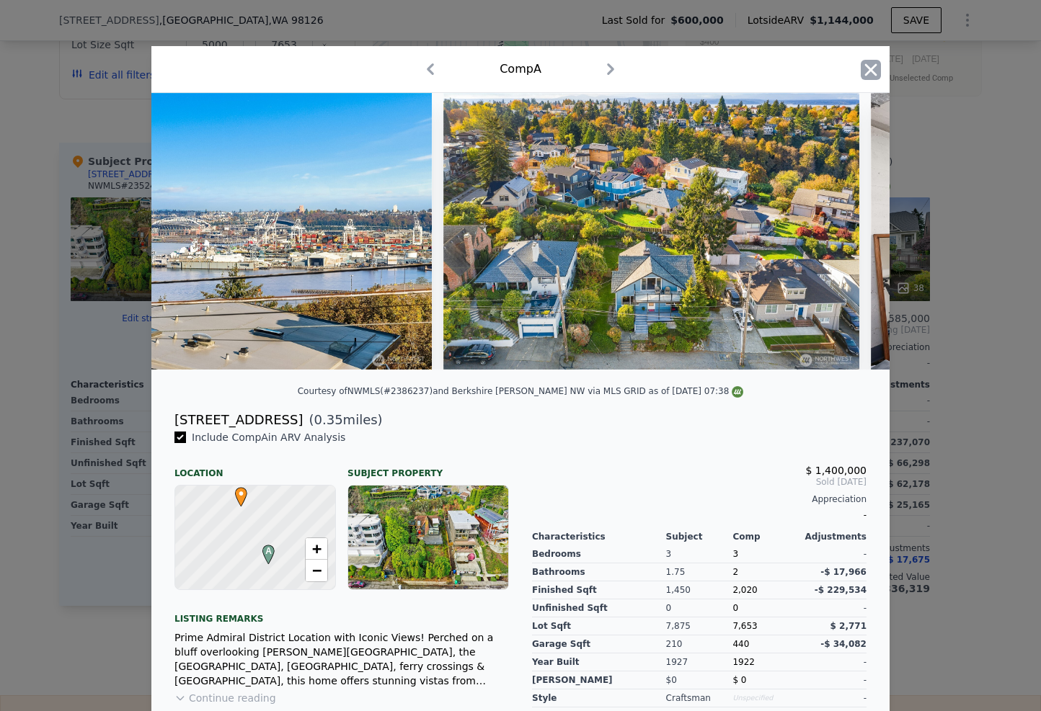
click at [874, 71] on icon "button" at bounding box center [870, 70] width 20 height 20
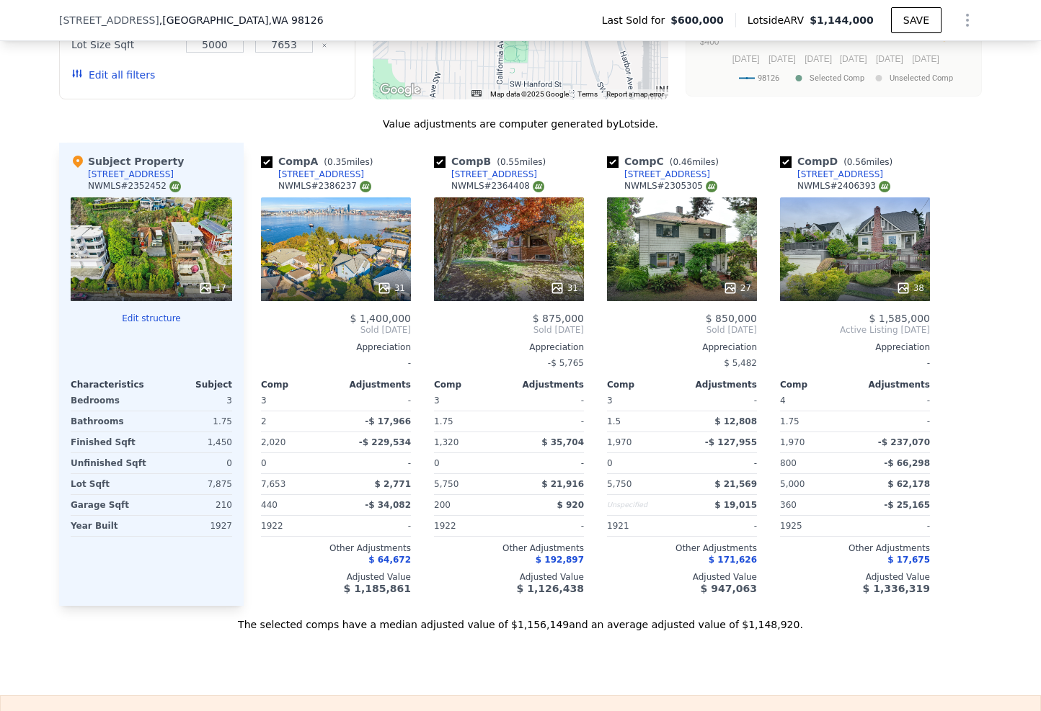
drag, startPoint x: 362, startPoint y: 160, endPoint x: 355, endPoint y: 164, distance: 8.4
click at [355, 164] on div "Comp A ( 0.35 miles) [STREET_ADDRESS] # 2386237" at bounding box center [336, 175] width 150 height 43
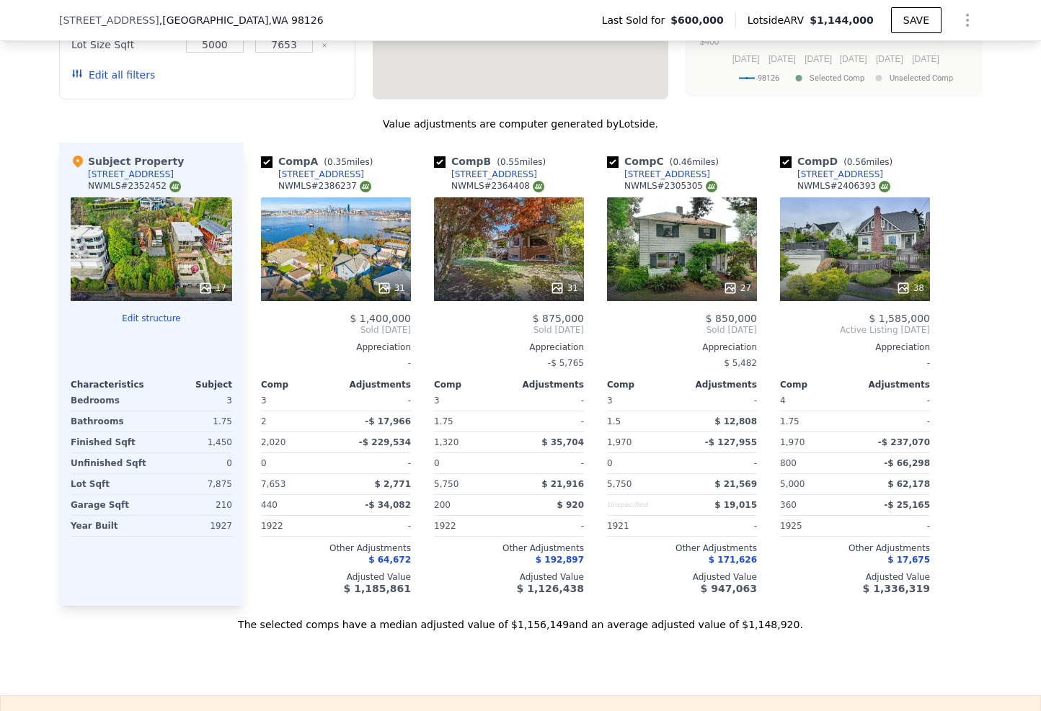
copy div "[STREET_ADDRESS]"
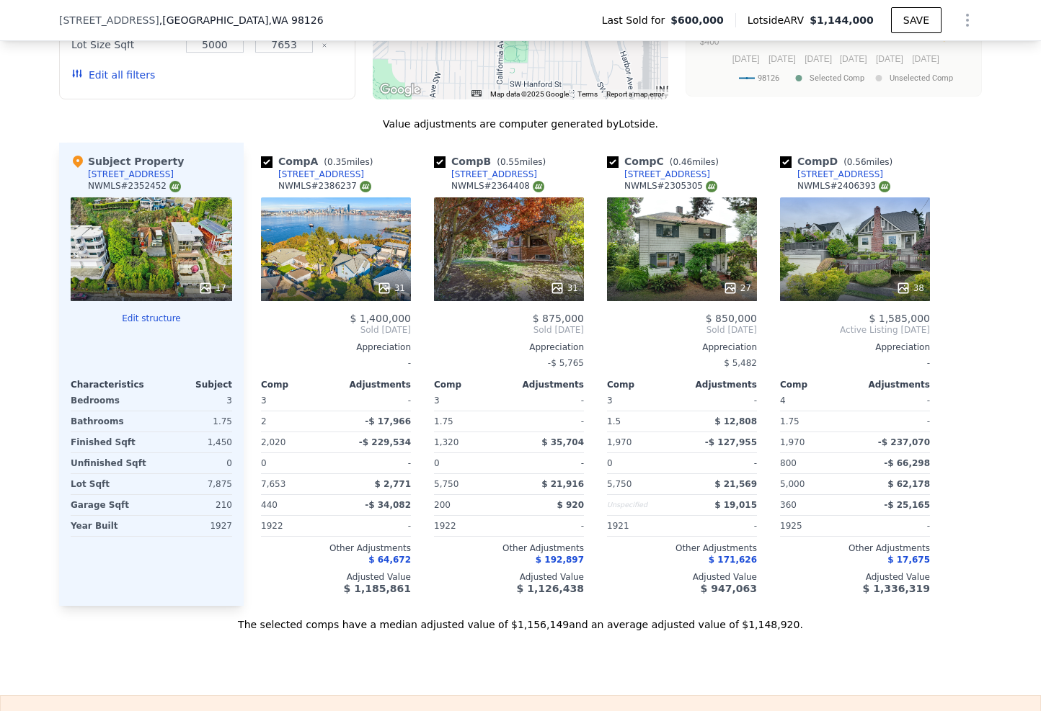
scroll to position [1654, 0]
